Goal: Check status

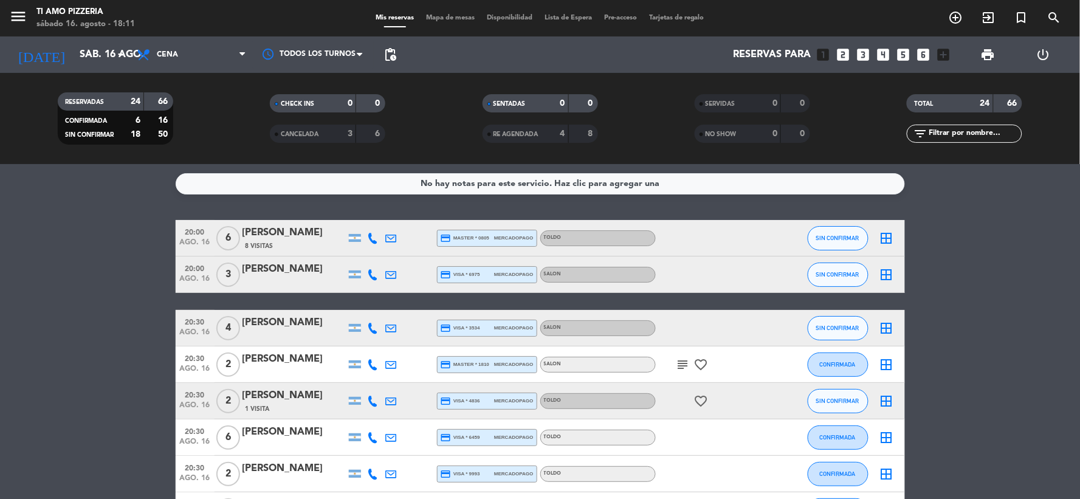
click at [100, 216] on div "No hay notas para este servicio. Haz clic para agregar una 20:00 [DATE] 6 [PERS…" at bounding box center [540, 331] width 1080 height 335
click at [688, 369] on icon "subject" at bounding box center [683, 364] width 15 height 15
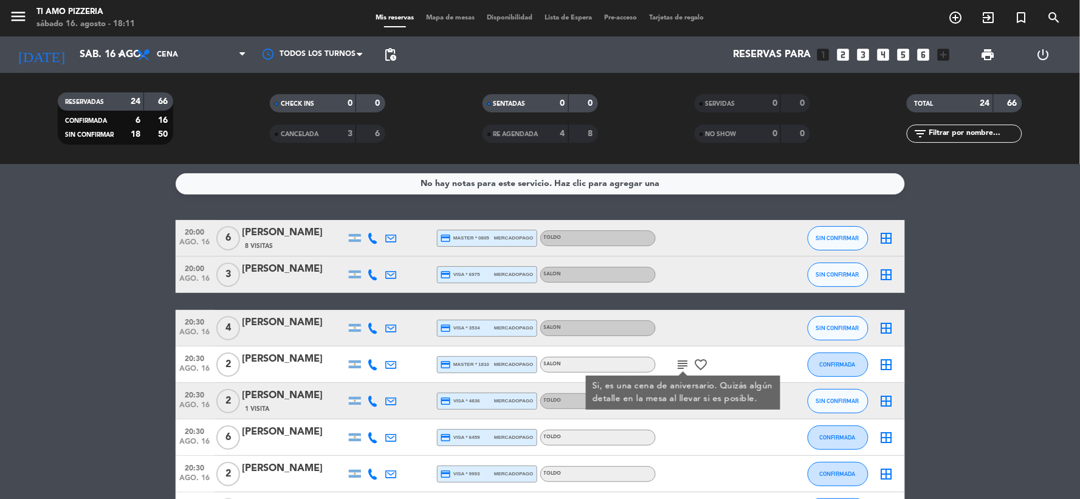
click at [688, 369] on icon "subject" at bounding box center [683, 364] width 15 height 15
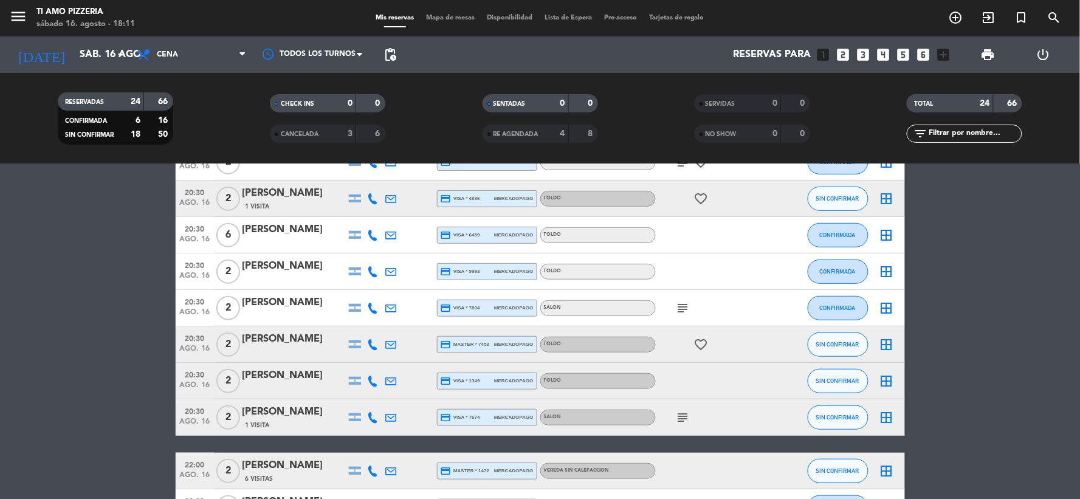
scroll to position [135, 0]
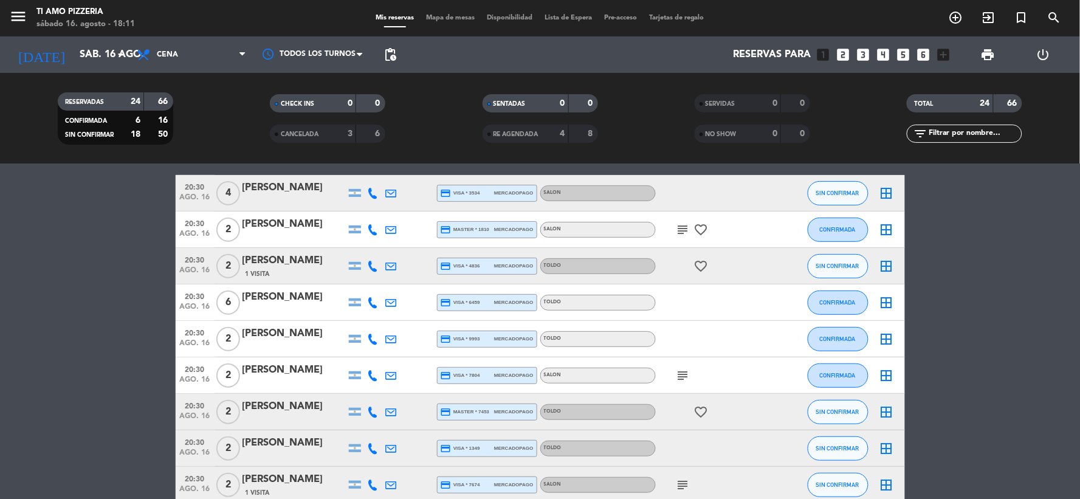
click at [686, 484] on icon "subject" at bounding box center [683, 485] width 15 height 15
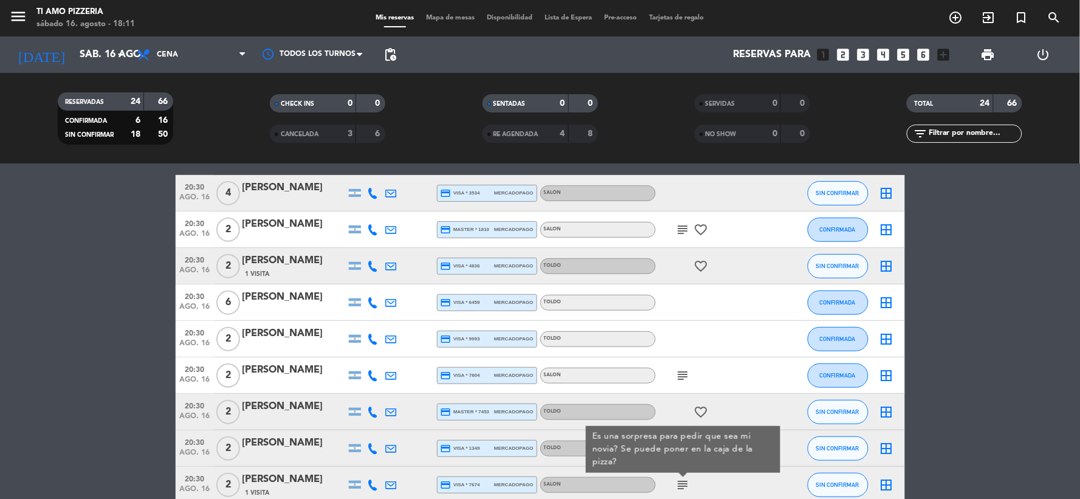
click at [686, 484] on icon "subject" at bounding box center [683, 485] width 15 height 15
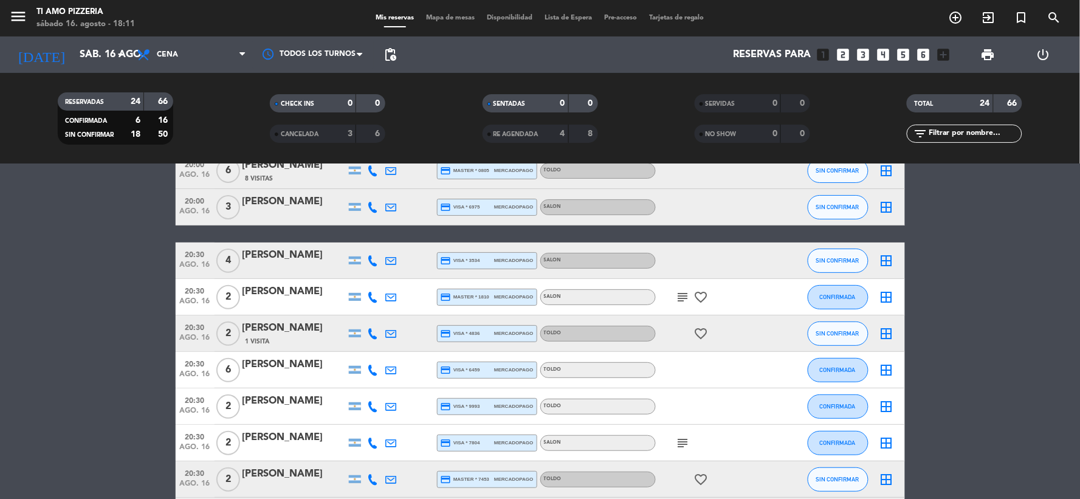
scroll to position [0, 0]
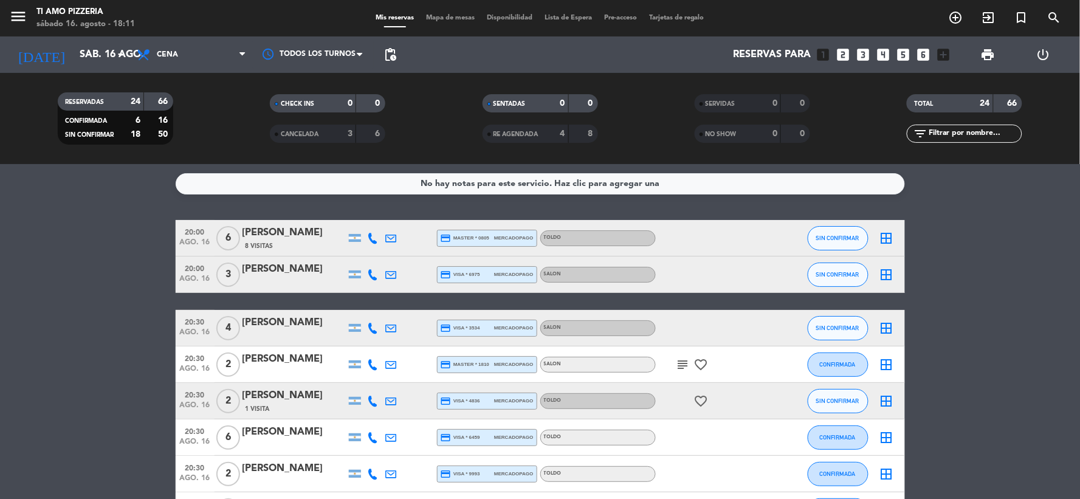
click at [681, 355] on div "subject favorite_border" at bounding box center [710, 364] width 109 height 36
click at [682, 362] on icon "subject" at bounding box center [683, 364] width 15 height 15
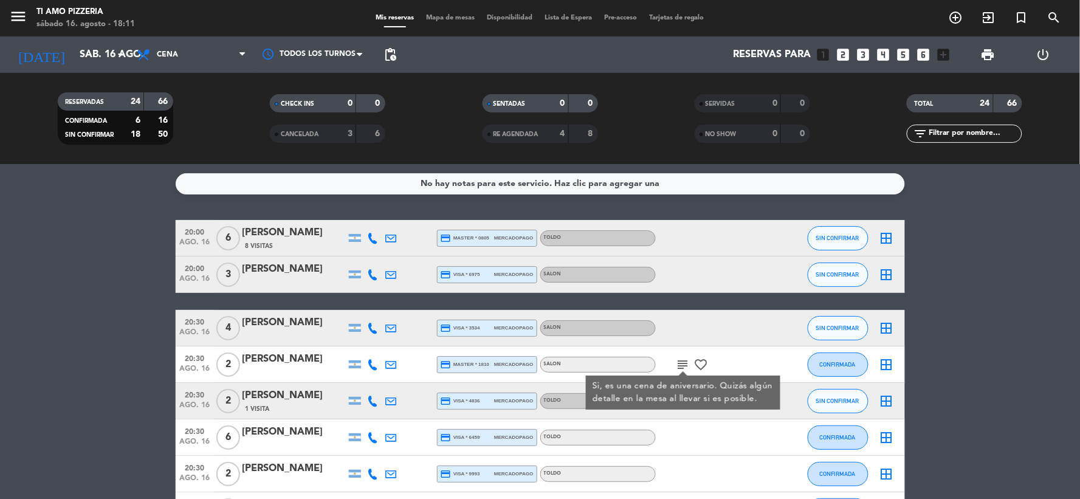
click at [682, 362] on icon "subject" at bounding box center [683, 364] width 15 height 15
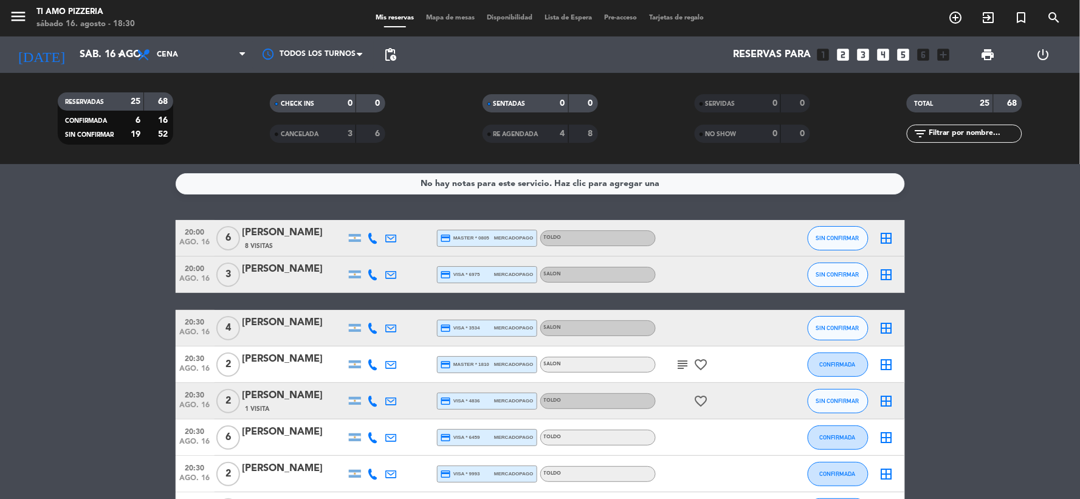
scroll to position [67, 0]
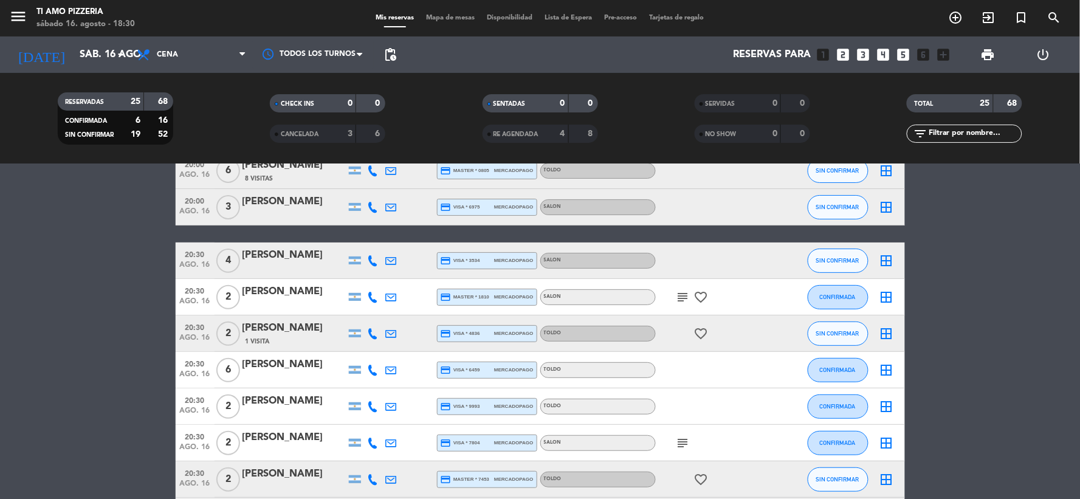
click at [687, 302] on icon "subject" at bounding box center [683, 297] width 15 height 15
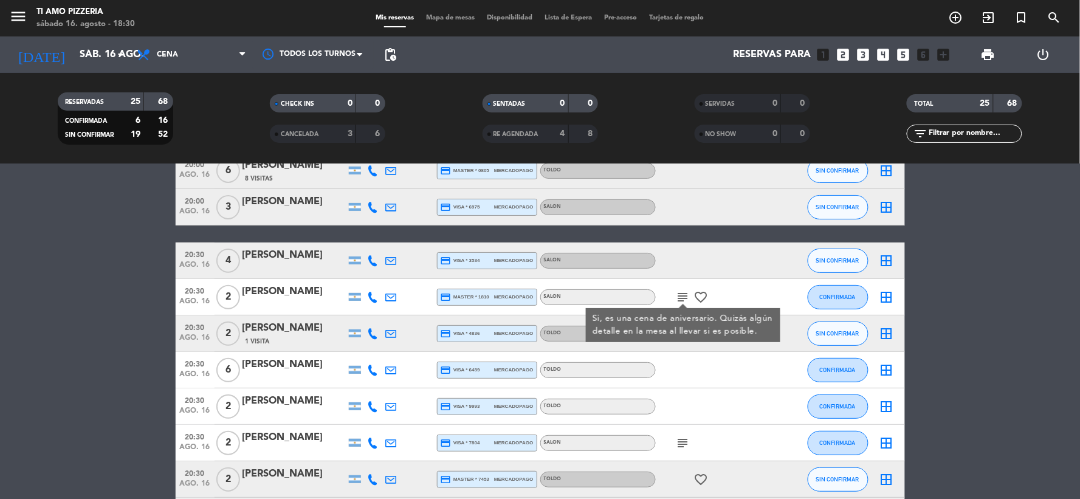
click at [683, 294] on icon "subject" at bounding box center [683, 297] width 15 height 15
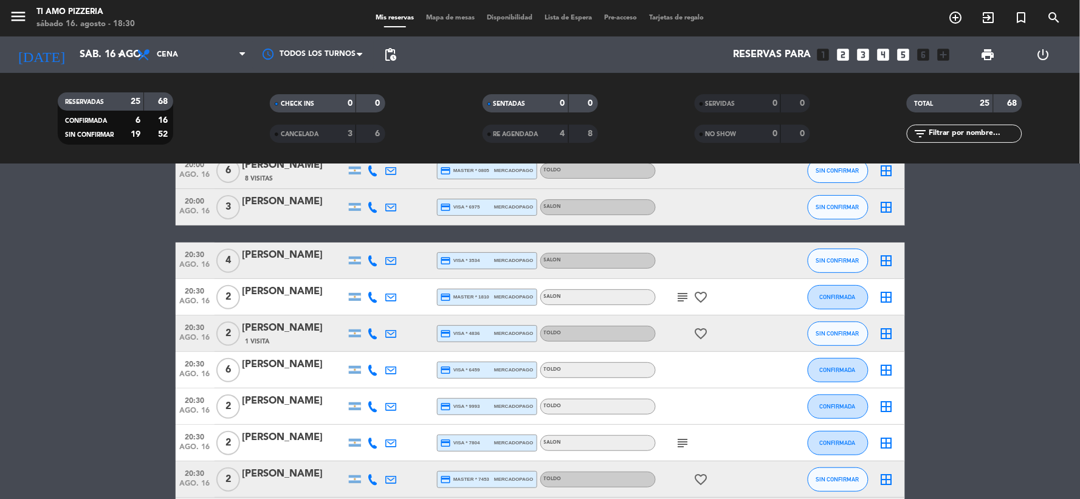
click at [683, 294] on icon "subject" at bounding box center [683, 297] width 15 height 15
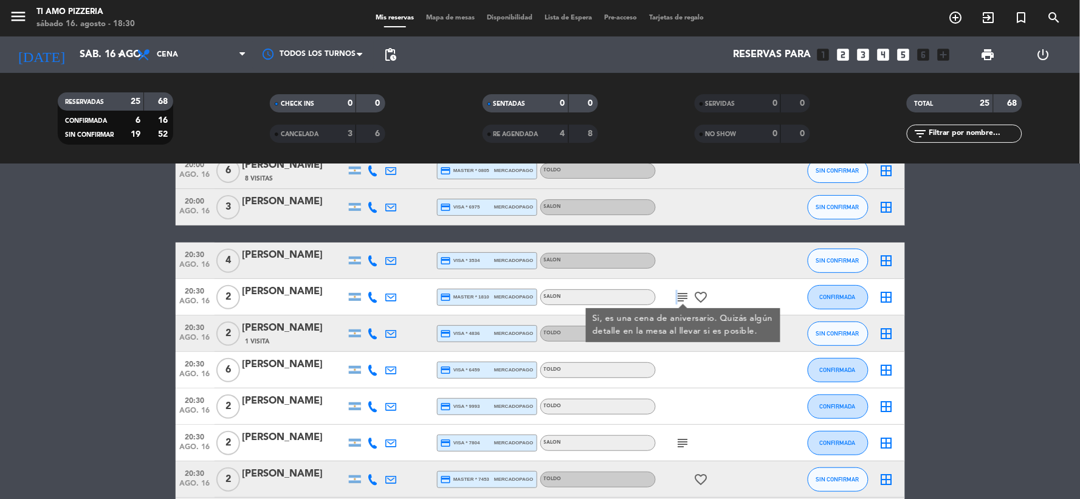
click at [683, 294] on icon "subject" at bounding box center [683, 297] width 15 height 15
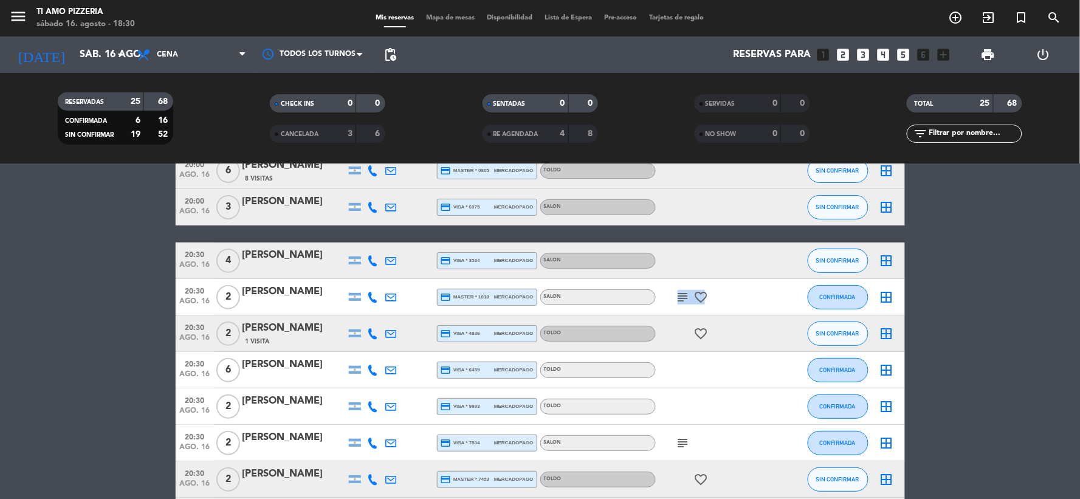
click at [683, 294] on icon "subject" at bounding box center [683, 297] width 15 height 15
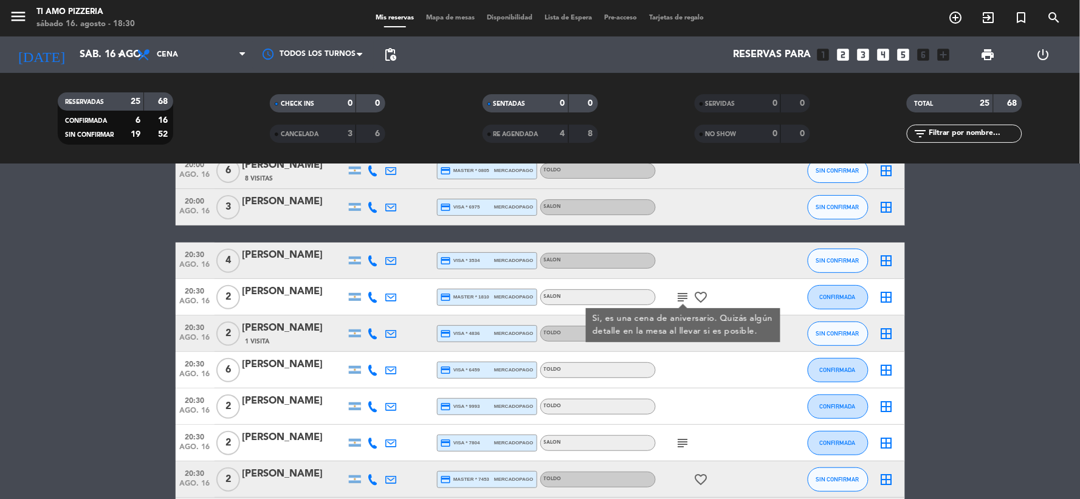
click at [683, 294] on icon "subject" at bounding box center [683, 297] width 15 height 15
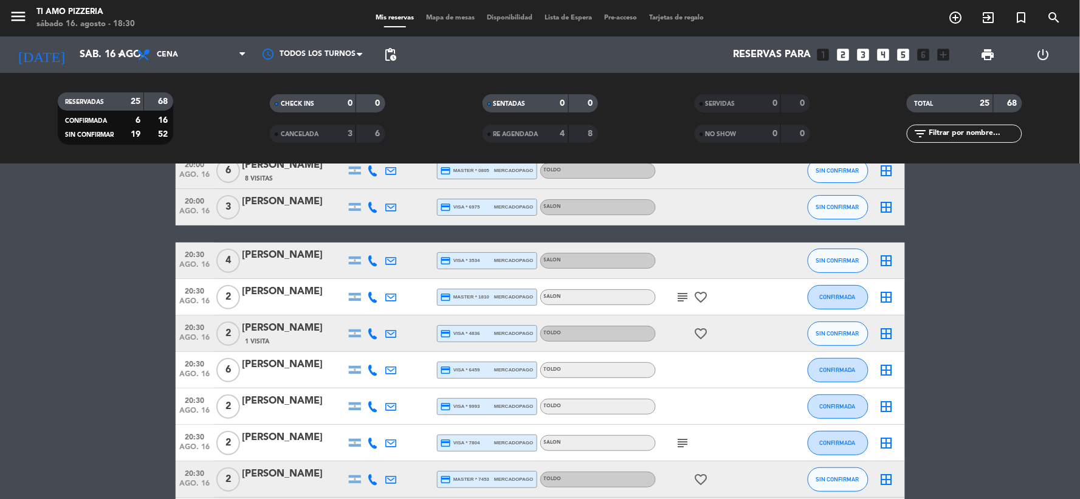
click at [683, 441] on icon "subject" at bounding box center [683, 443] width 15 height 15
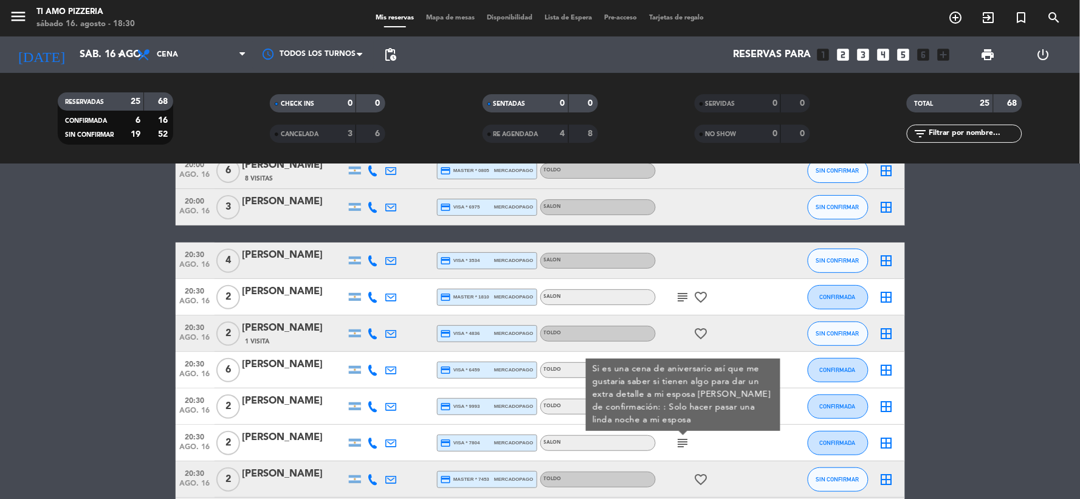
click at [709, 439] on div "subject Si es una cena de aniversario así que me gustaria saber si tienen algo …" at bounding box center [710, 443] width 109 height 36
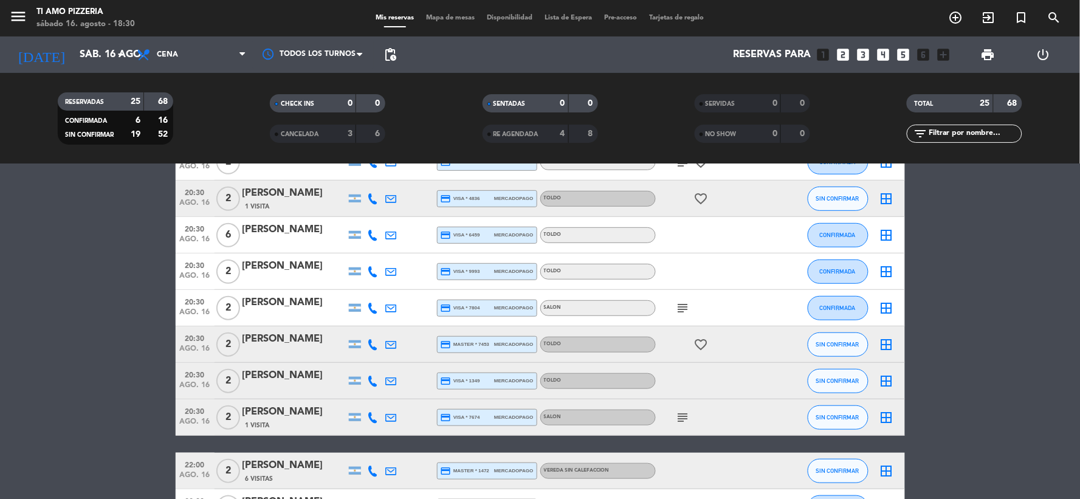
scroll to position [270, 0]
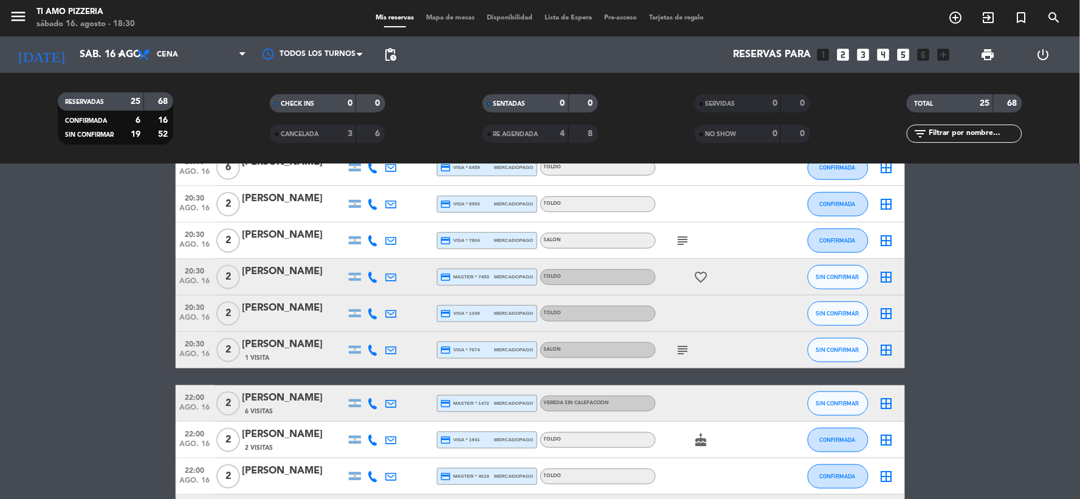
click at [682, 345] on icon "subject" at bounding box center [683, 350] width 15 height 15
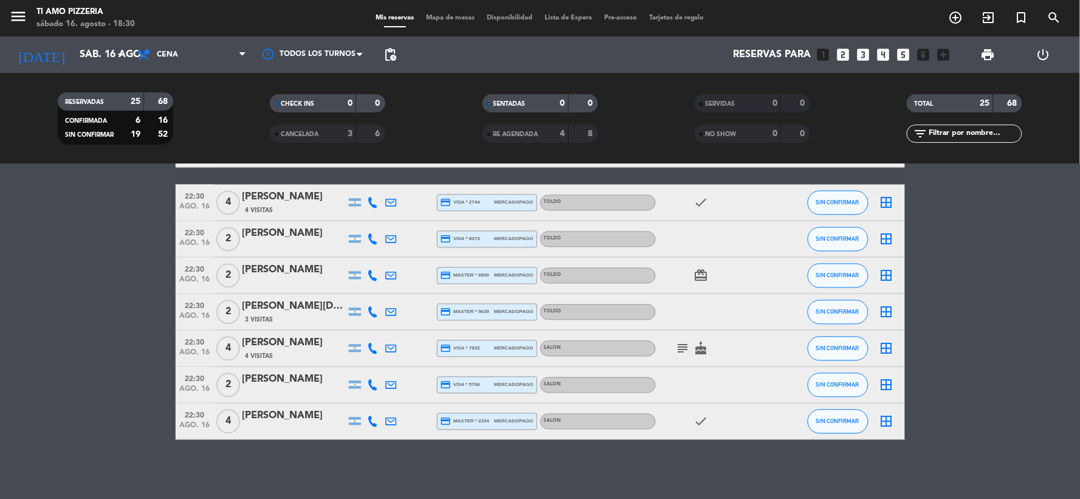
scroll to position [744, 0]
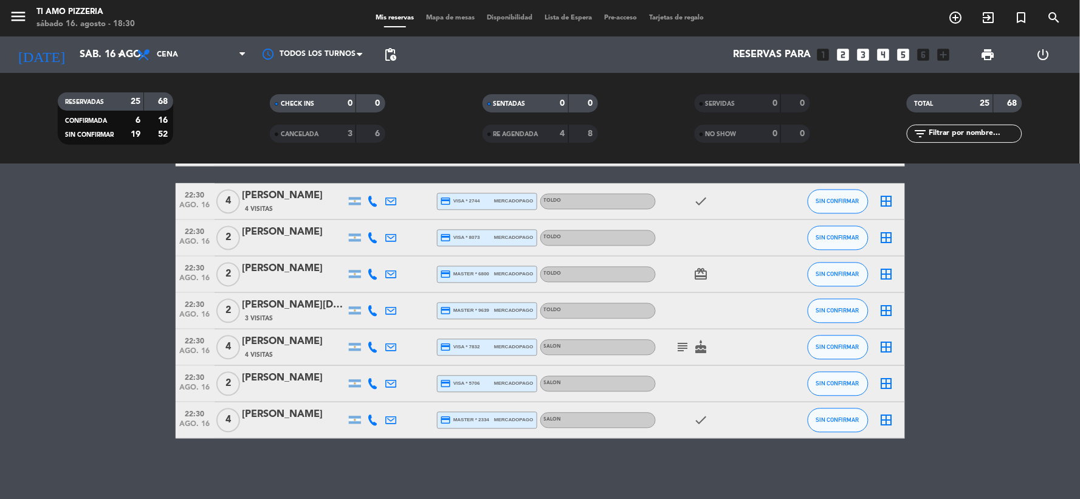
click at [687, 350] on icon "subject" at bounding box center [683, 347] width 15 height 15
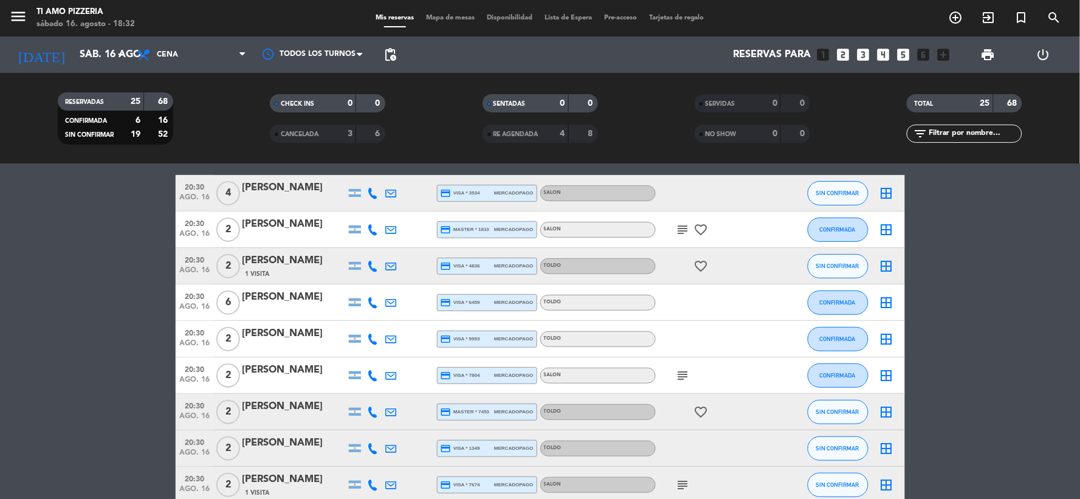
scroll to position [202, 0]
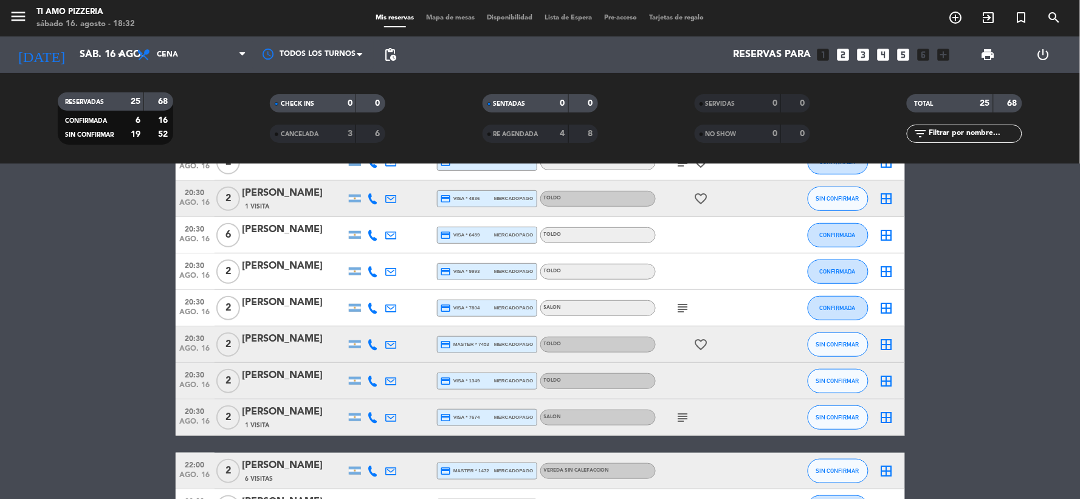
click at [686, 426] on div "subject" at bounding box center [710, 417] width 109 height 36
click at [681, 418] on icon "subject" at bounding box center [683, 417] width 15 height 15
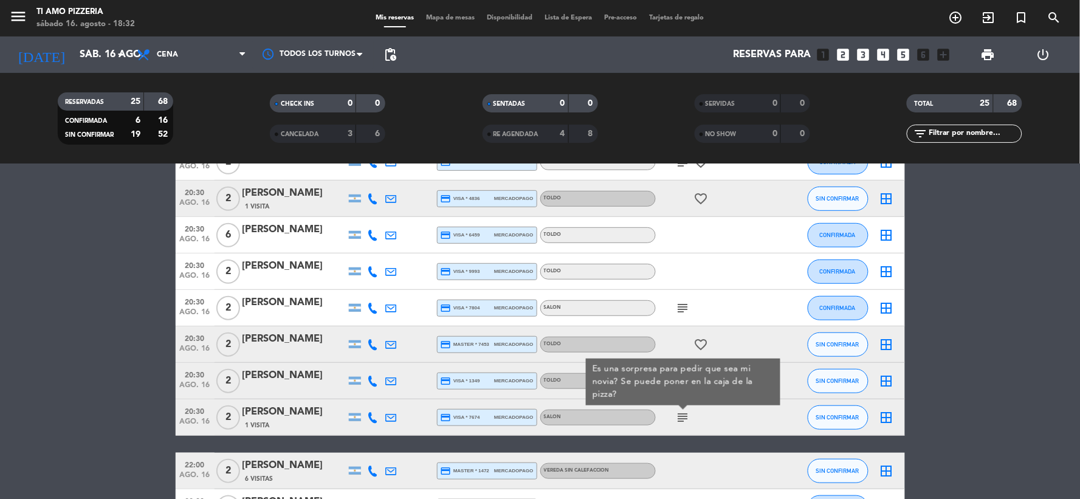
click at [681, 418] on icon "subject" at bounding box center [683, 417] width 15 height 15
